Goal: Information Seeking & Learning: Understand process/instructions

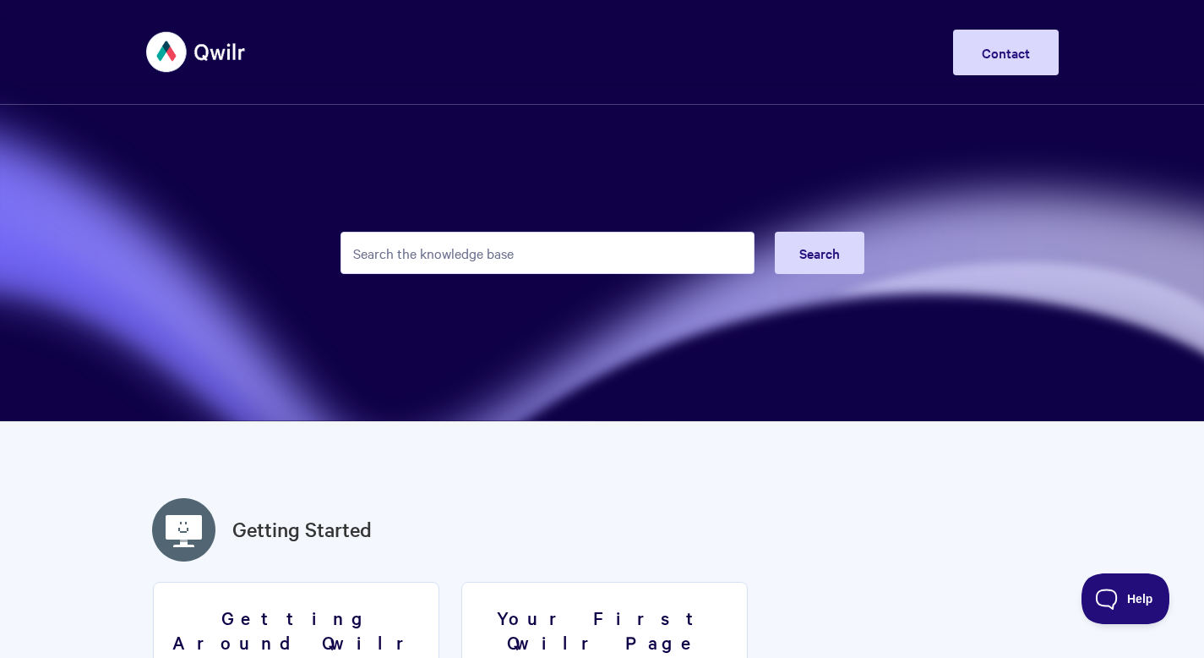
click at [404, 256] on input "Search the knowledge base" at bounding box center [548, 253] width 414 height 42
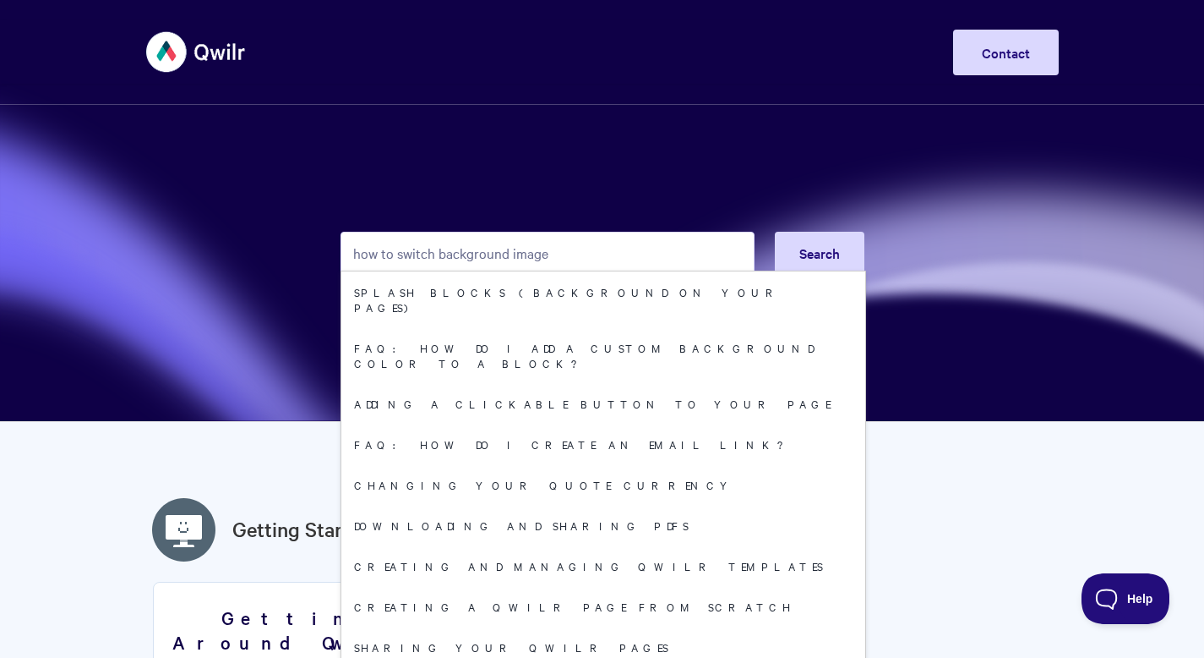
type input "how to switch background image"
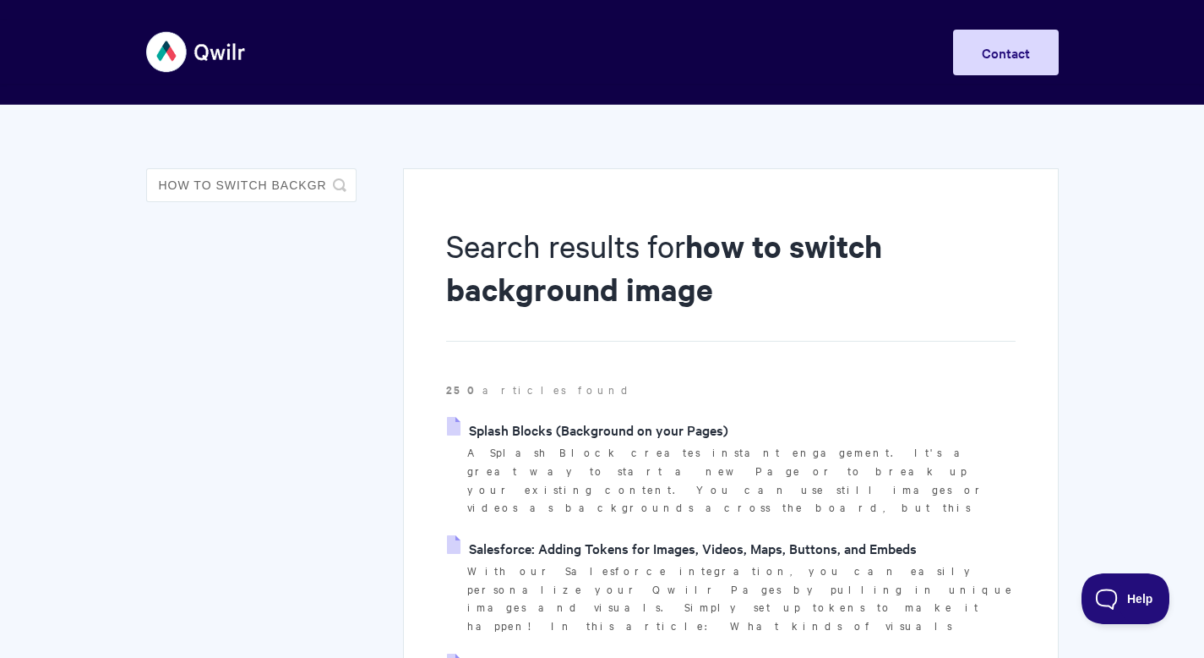
click at [619, 429] on link "Splash Blocks (Background on your Pages)" at bounding box center [587, 429] width 281 height 25
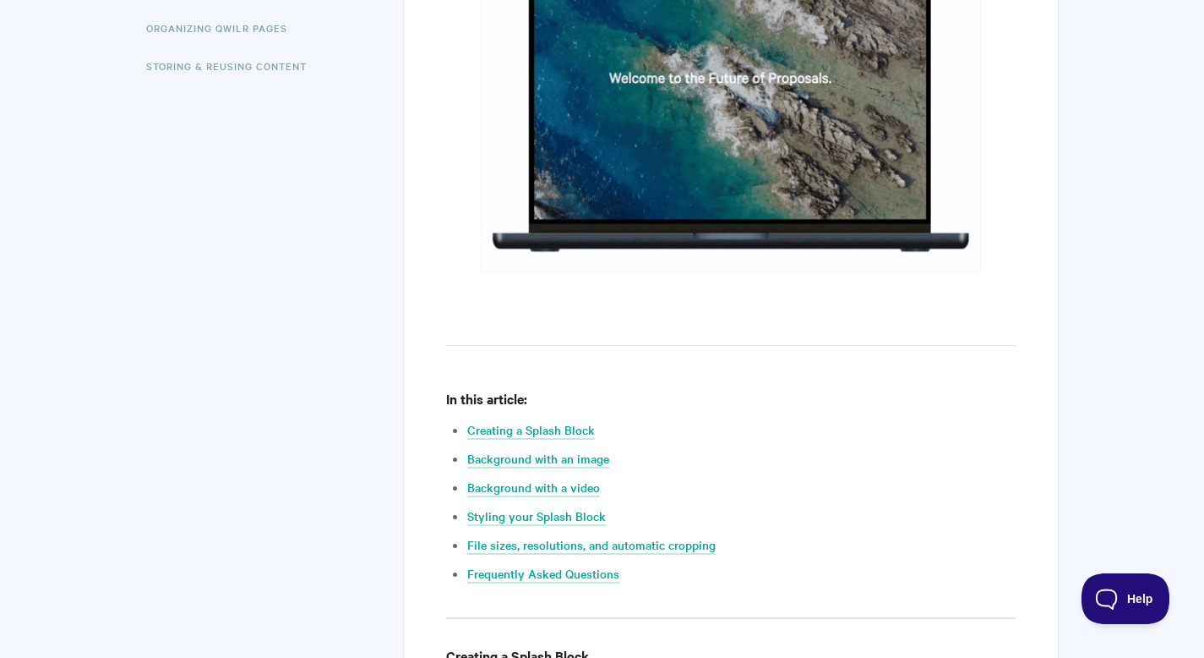
scroll to position [595, 0]
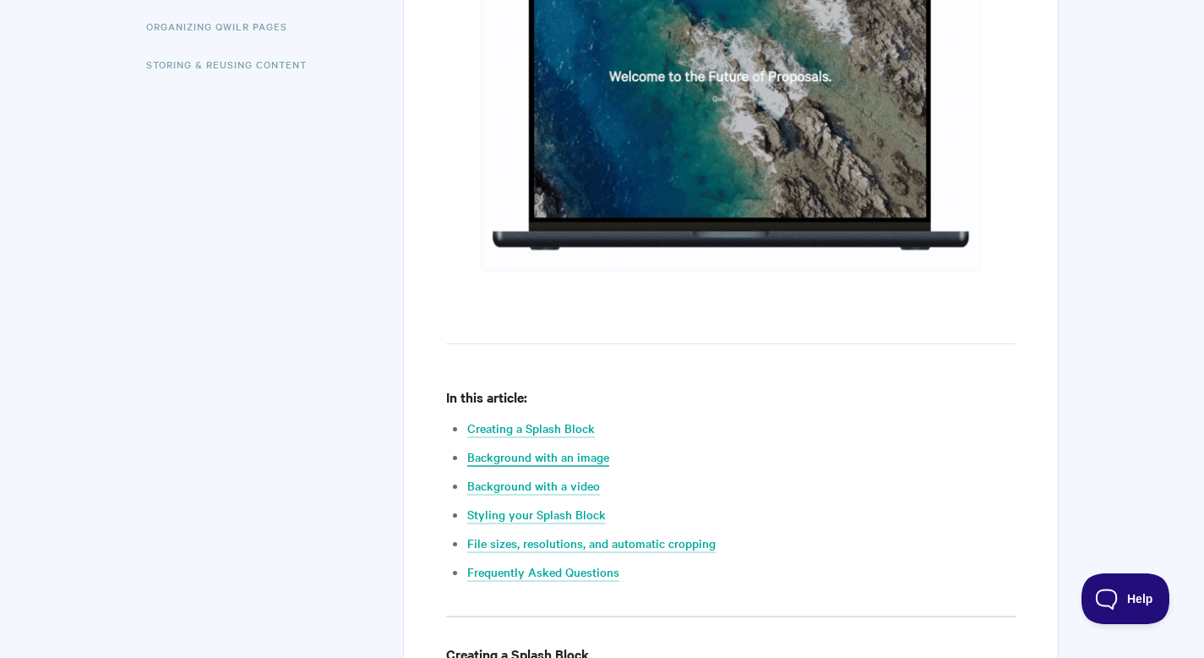
click at [576, 464] on link "Background with an image" at bounding box center [538, 457] width 142 height 19
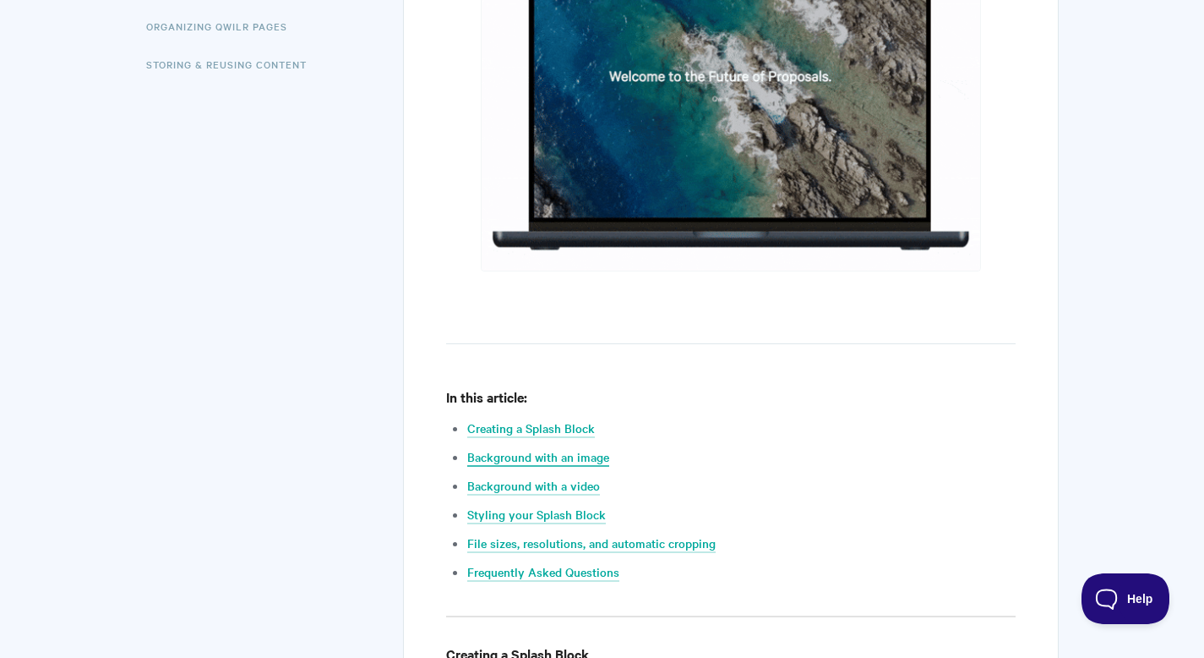
scroll to position [3155, 0]
